Goal: Information Seeking & Learning: Check status

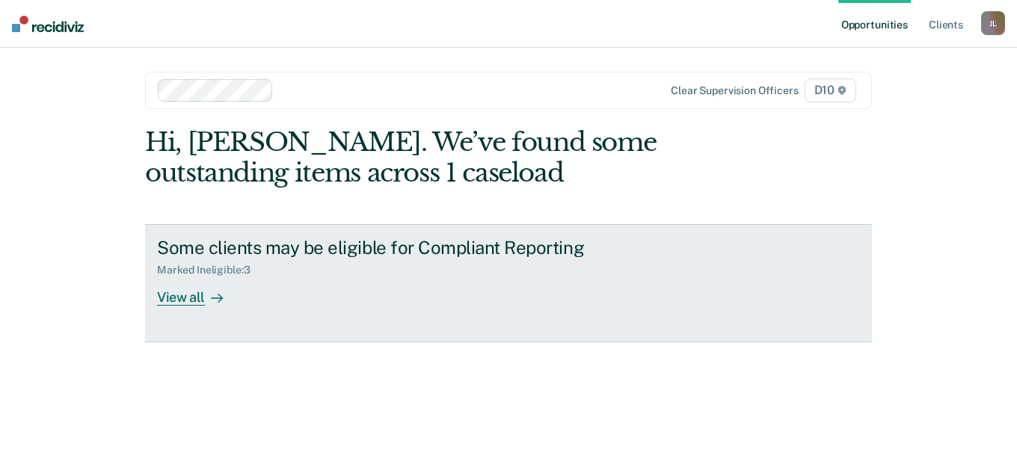
click at [190, 298] on div "View all" at bounding box center [199, 291] width 84 height 29
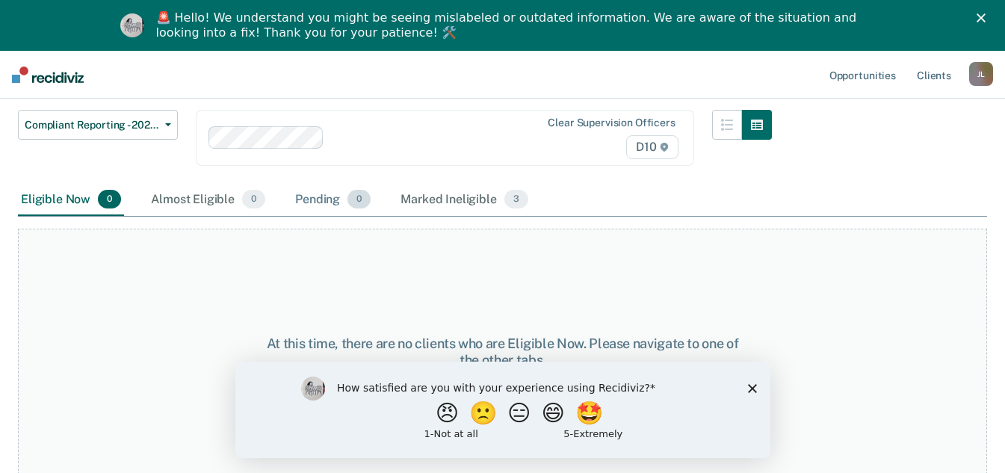
scroll to position [129, 0]
click at [220, 204] on div "Almost Eligible 0" at bounding box center [208, 198] width 120 height 33
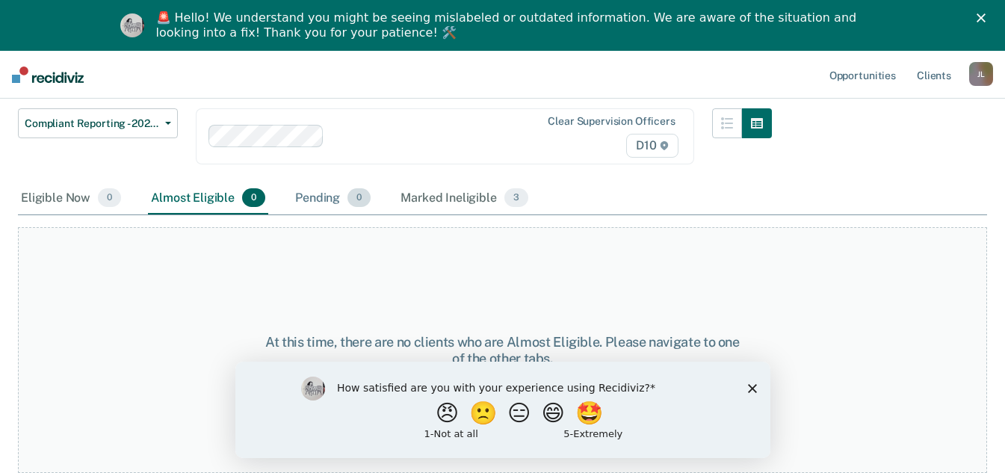
click at [315, 206] on div "Pending 0" at bounding box center [332, 198] width 81 height 33
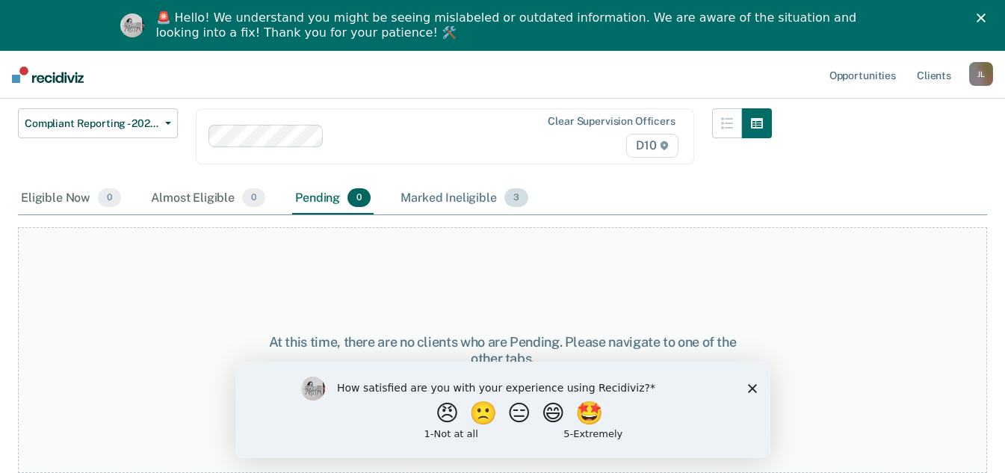
click at [436, 193] on div "Marked Ineligible 3" at bounding box center [465, 198] width 134 height 33
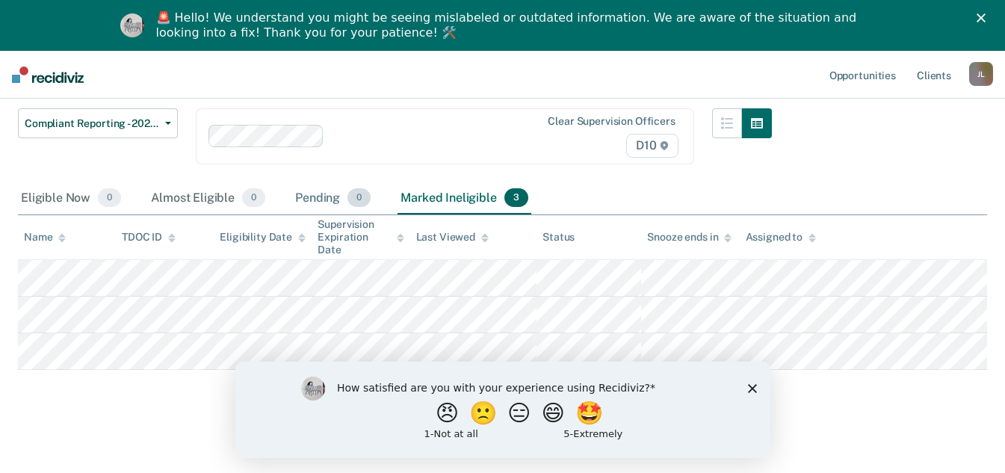
click at [303, 212] on div "Pending 0" at bounding box center [332, 198] width 81 height 33
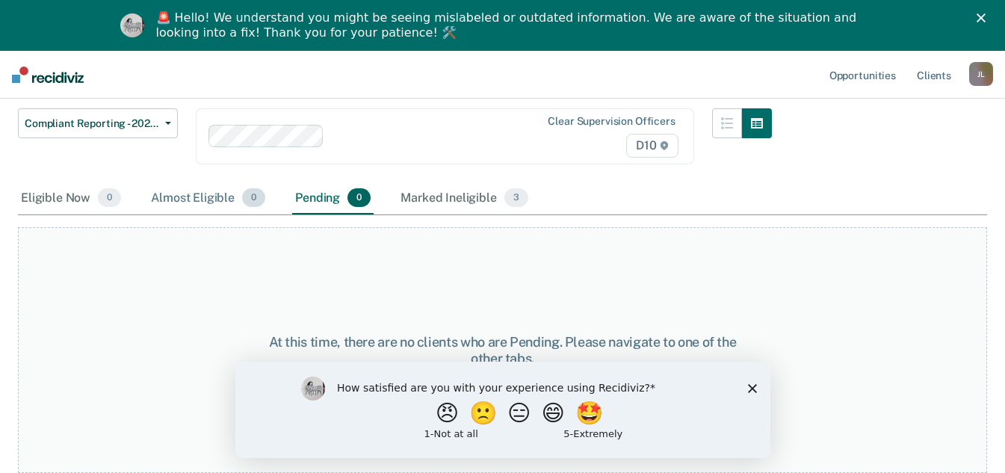
click at [206, 206] on div "Almost Eligible 0" at bounding box center [208, 198] width 120 height 33
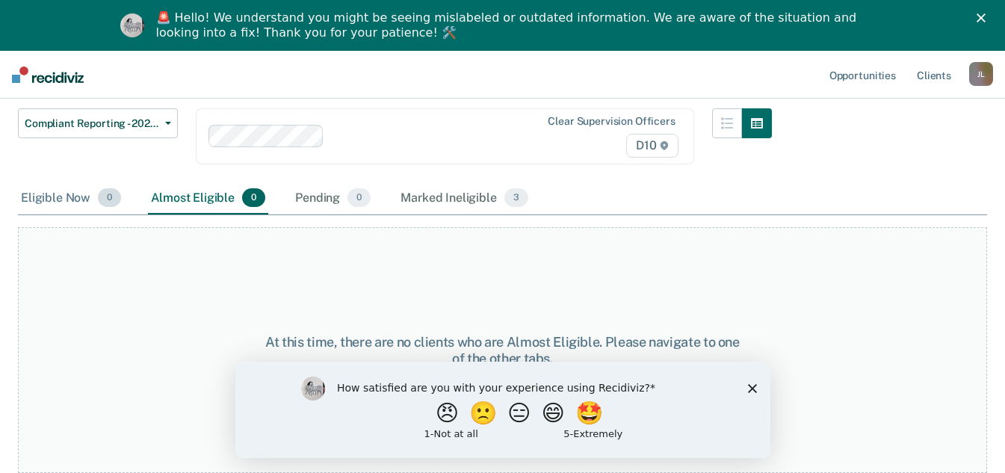
click at [61, 205] on div "Eligible Now 0" at bounding box center [71, 198] width 106 height 33
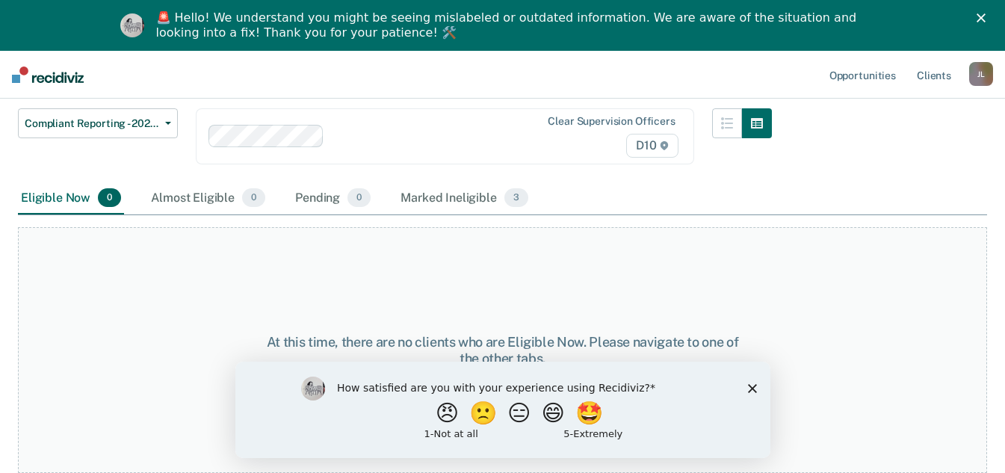
click at [986, 17] on icon "Close" at bounding box center [981, 17] width 9 height 9
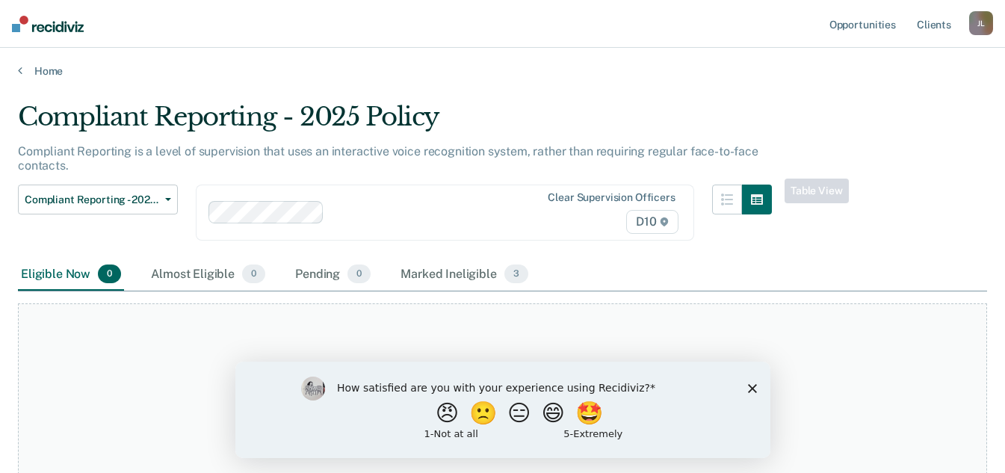
scroll to position [0, 0]
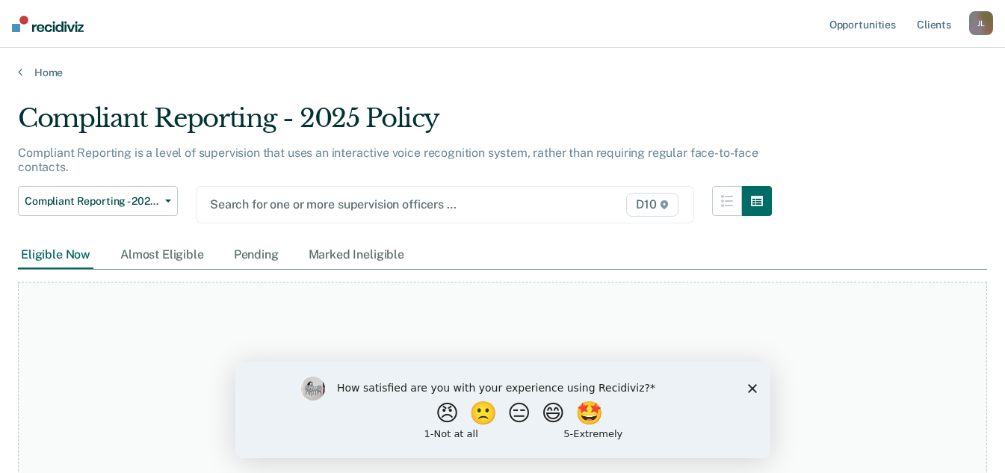
drag, startPoint x: 414, startPoint y: 193, endPoint x: 425, endPoint y: 195, distance: 10.7
click at [416, 194] on div "Search for one or more supervision officers … D10" at bounding box center [445, 204] width 499 height 37
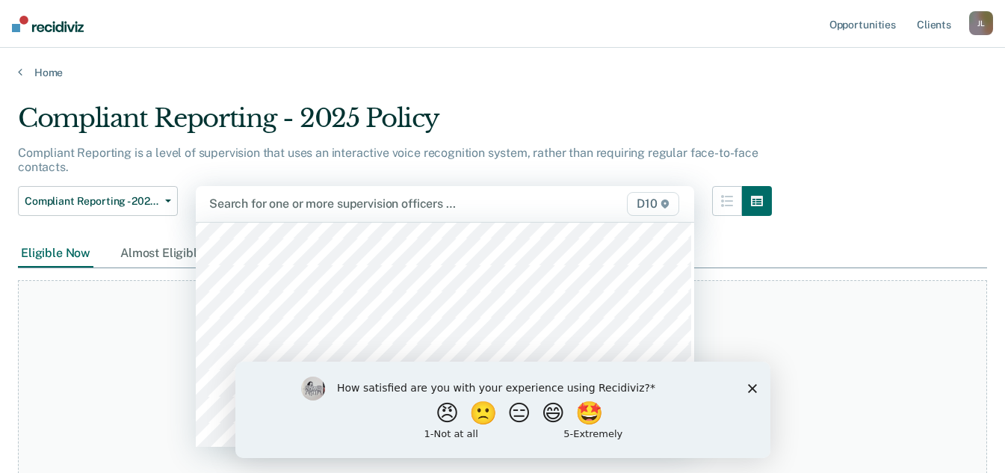
scroll to position [1196, 0]
click at [750, 389] on icon "Close survey" at bounding box center [752, 387] width 9 height 9
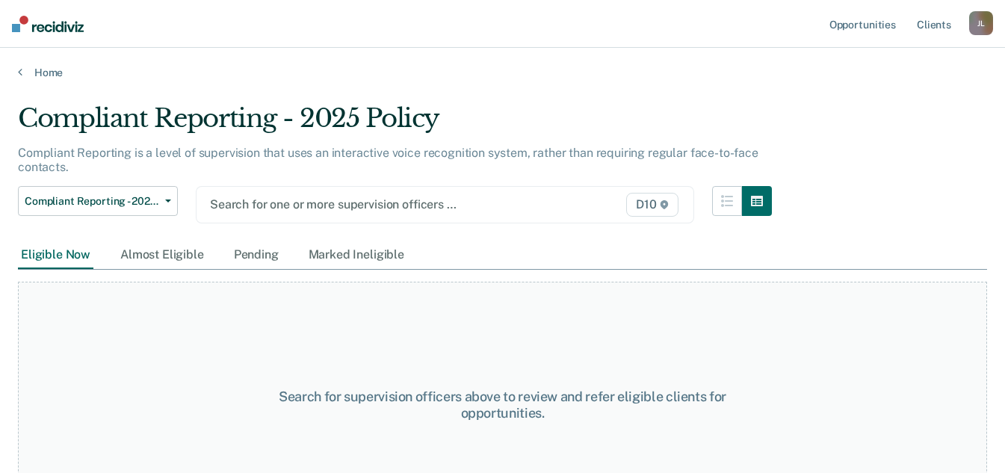
click at [650, 193] on div "Search for one or more supervision officers … D10" at bounding box center [445, 204] width 499 height 37
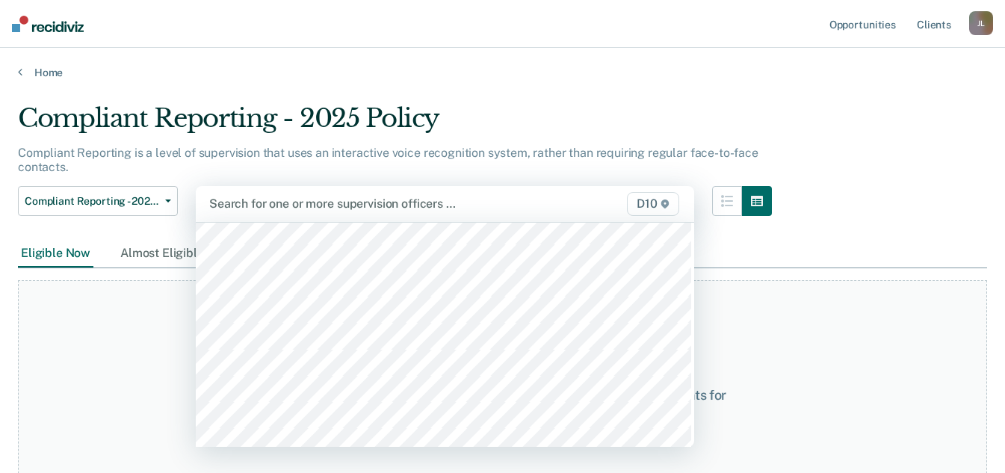
scroll to position [1247, 0]
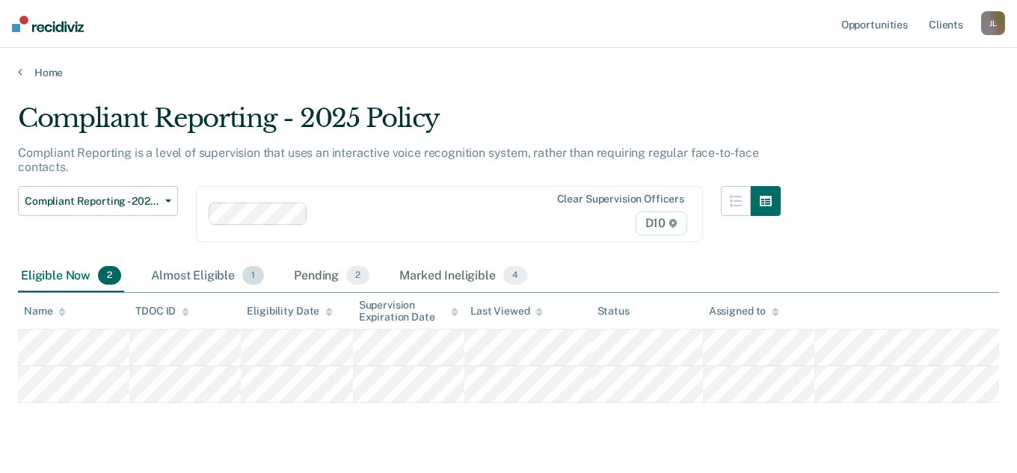
click at [208, 271] on div "Almost Eligible 1" at bounding box center [207, 276] width 119 height 33
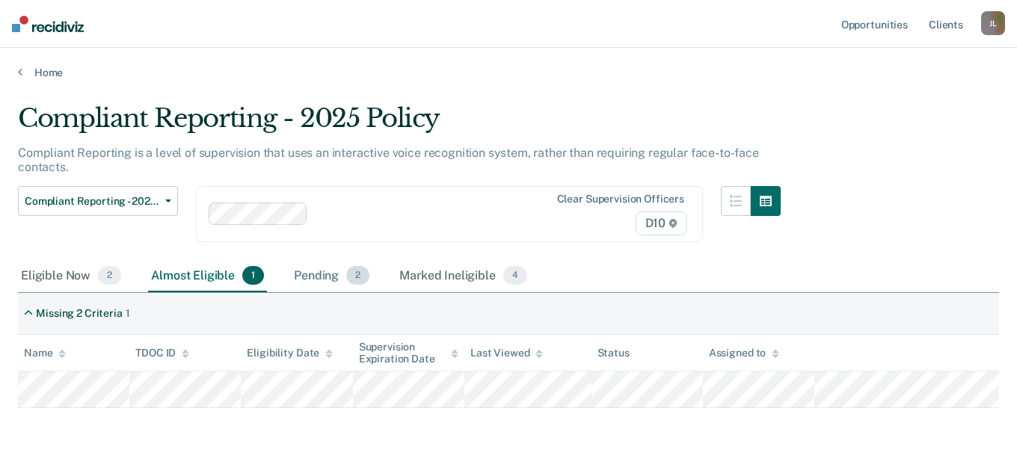
click at [306, 271] on div "Pending 2" at bounding box center [331, 276] width 81 height 33
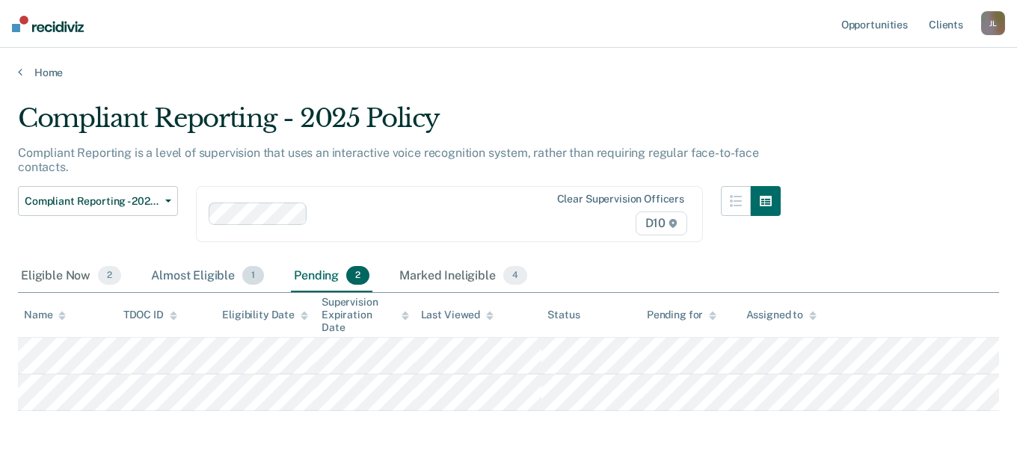
click at [203, 271] on div "Almost Eligible 1" at bounding box center [207, 276] width 119 height 33
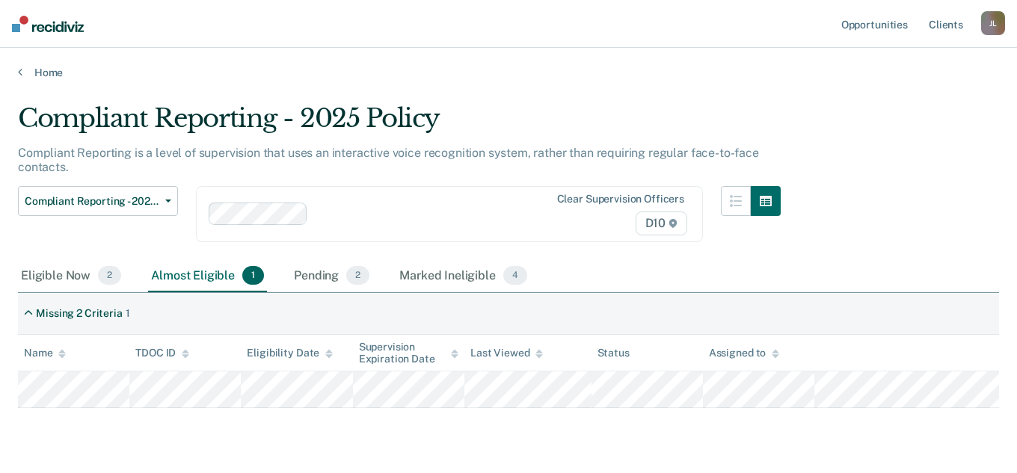
click at [285, 277] on div "Eligible Now 2 Almost Eligible 1 Pending 2 Marked Ineligible 4" at bounding box center [274, 276] width 512 height 33
click at [294, 277] on div "Pending 2" at bounding box center [331, 276] width 81 height 33
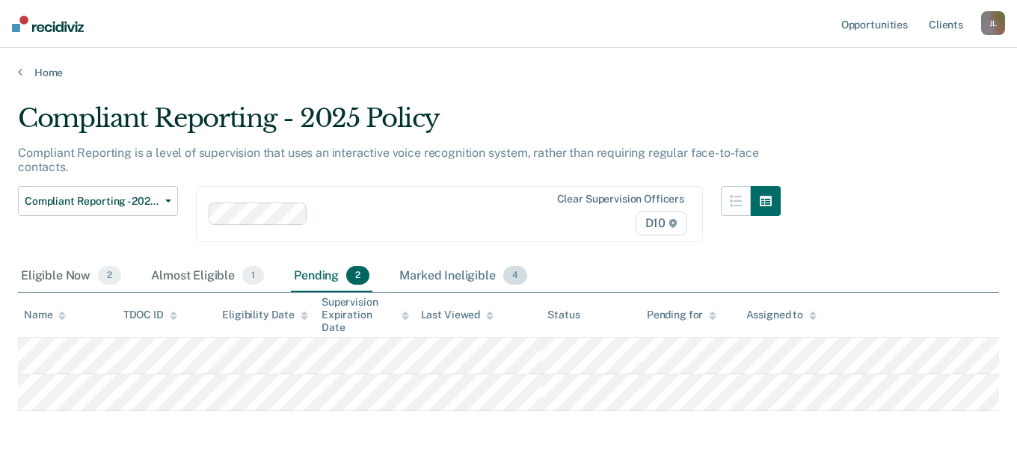
click at [419, 274] on div "Marked Ineligible 4" at bounding box center [463, 276] width 134 height 33
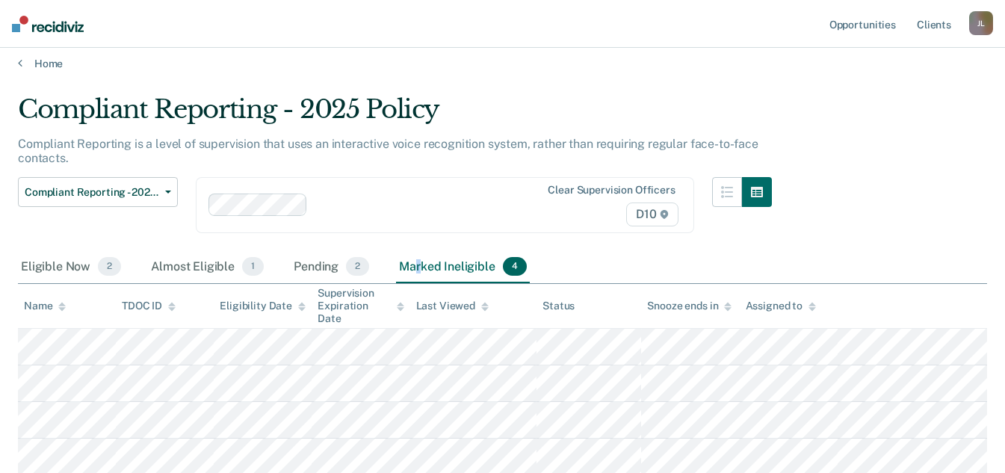
scroll to position [11, 0]
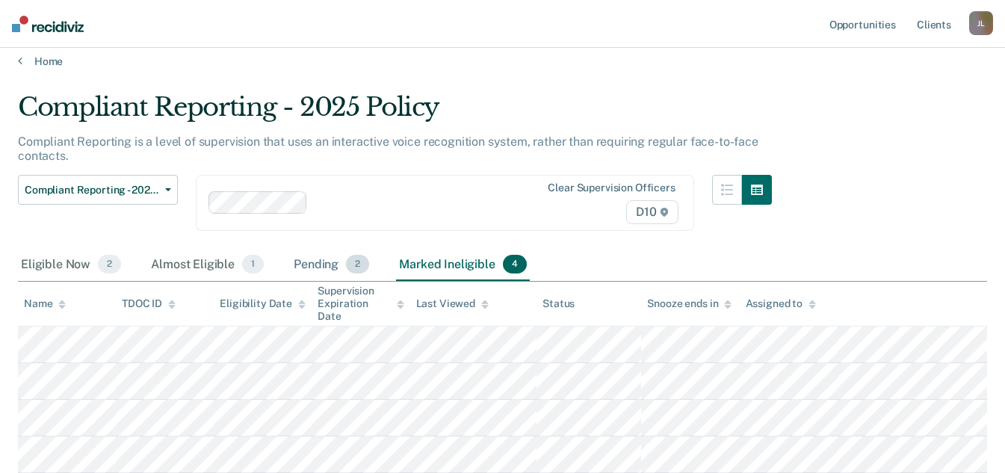
click at [304, 262] on div "Pending 2" at bounding box center [331, 265] width 81 height 33
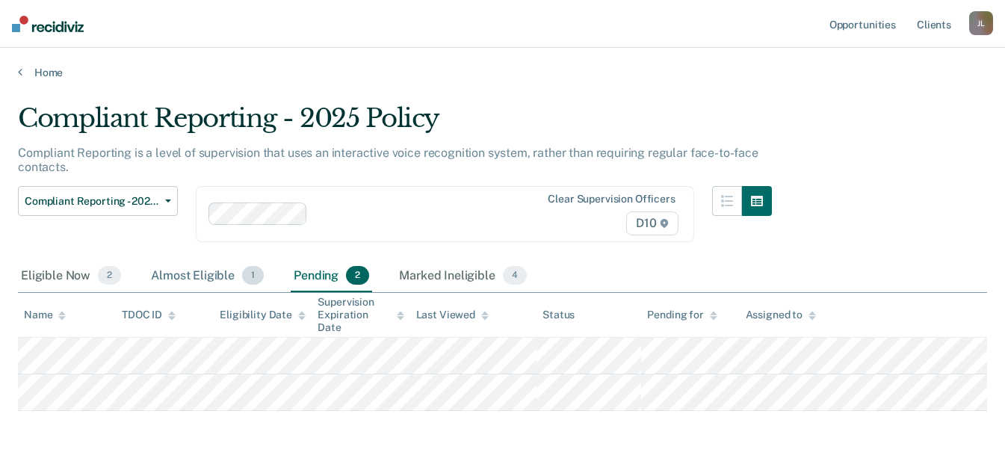
scroll to position [0, 0]
